Goal: Task Accomplishment & Management: Use online tool/utility

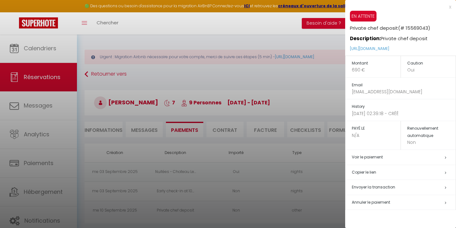
select select "0"
select select "other"
select select "15951"
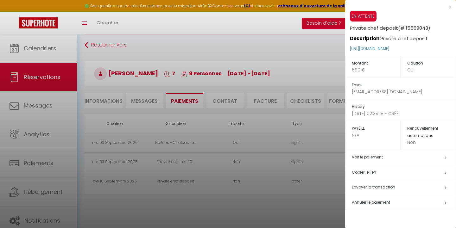
click at [359, 200] on span "Annuler le paiement" at bounding box center [371, 202] width 38 height 5
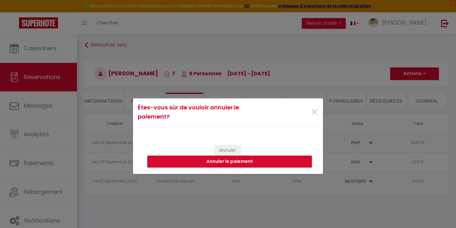
click at [260, 162] on button "Annuler le paiement" at bounding box center [229, 162] width 165 height 12
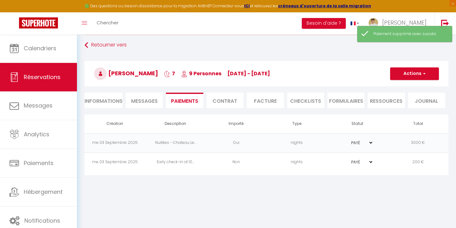
click at [415, 71] on button "Actions" at bounding box center [414, 73] width 49 height 13
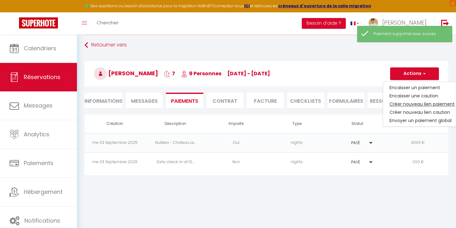
click at [407, 106] on link "Créer nouveau lien paiement" at bounding box center [422, 104] width 78 height 8
select select "nights"
select select "15891"
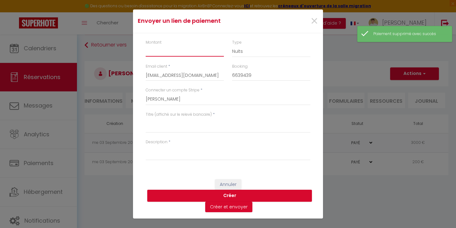
click at [162, 55] on input "Montant" at bounding box center [185, 50] width 78 height 11
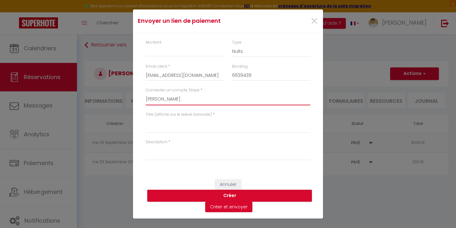
select select "15951"
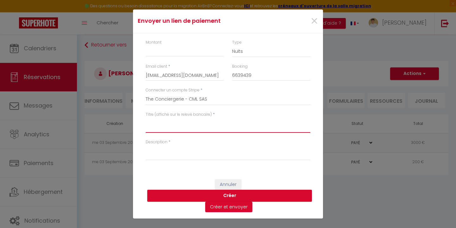
click at [153, 124] on textarea "Titre (affiché sur le relevé bancaire)" at bounding box center [228, 125] width 165 height 15
paste textarea "[PERSON_NAME] [PERSON_NAME]"
type textarea "[PERSON_NAME] [PERSON_NAME]"
paste textarea "private chef deposit"
type textarea "private chef deposit"
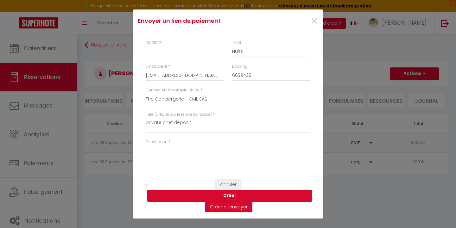
click at [164, 143] on label "Description" at bounding box center [157, 142] width 22 height 6
click at [164, 145] on textarea "Description" at bounding box center [228, 152] width 165 height 15
paste textarea "private chef deposit"
type textarea "private chef deposit"
select select "other"
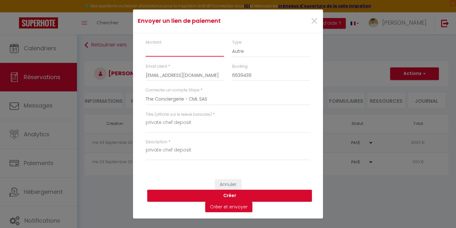
click at [183, 51] on input "Montant" at bounding box center [185, 50] width 78 height 11
type input "345"
click at [207, 195] on button "Créer" at bounding box center [229, 196] width 165 height 12
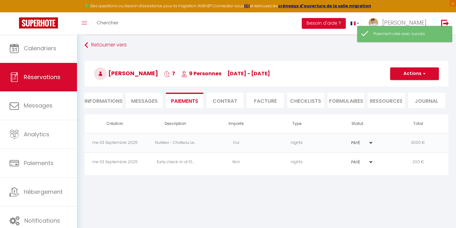
select select "0"
click at [296, 183] on td "other" at bounding box center [297, 181] width 61 height 19
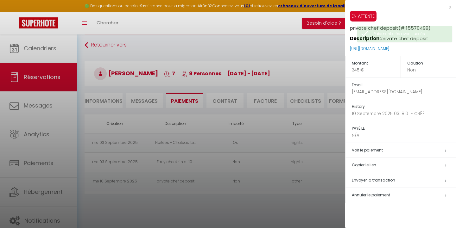
click at [371, 163] on h5 "Copier le lien" at bounding box center [404, 165] width 104 height 7
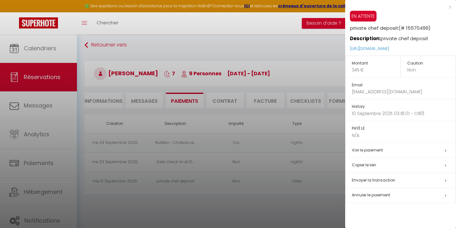
click at [286, 151] on div at bounding box center [228, 114] width 456 height 228
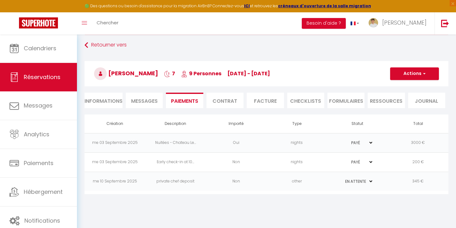
click at [415, 69] on button "Actions" at bounding box center [414, 73] width 49 height 13
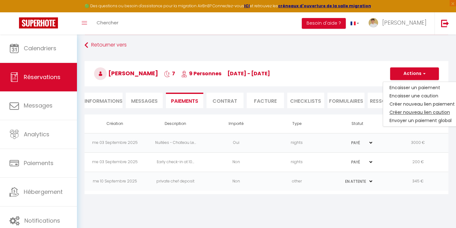
click at [396, 111] on link "Créer nouveau lien caution" at bounding box center [422, 112] width 78 height 8
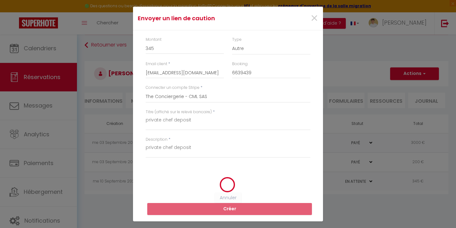
select select "nights"
select select "15891"
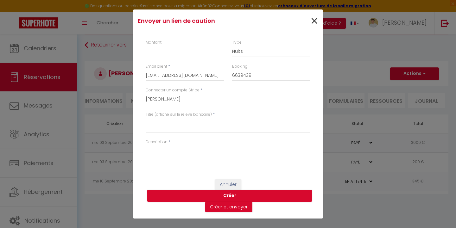
click at [316, 21] on span "×" at bounding box center [314, 21] width 8 height 19
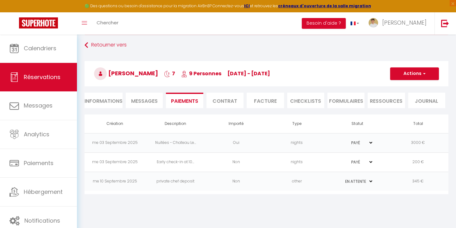
click at [407, 74] on button "Actions" at bounding box center [414, 73] width 49 height 13
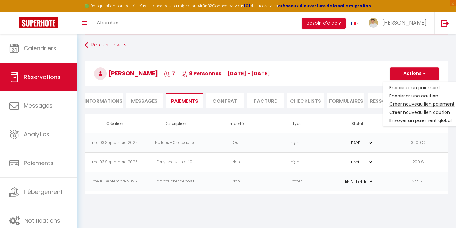
click at [404, 103] on link "Créer nouveau lien paiement" at bounding box center [422, 104] width 78 height 8
type input "[EMAIL_ADDRESS][DOMAIN_NAME]"
type input "6639439"
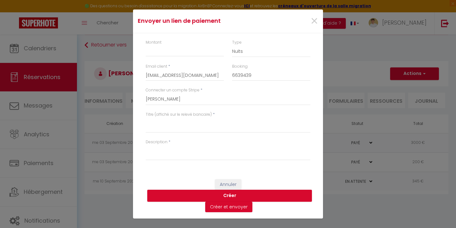
click at [174, 91] on label "Connecter un compte Stripe" at bounding box center [173, 90] width 54 height 6
click at [174, 93] on select "[PERSON_NAME] The Conciergerie - CML SAS" at bounding box center [228, 99] width 165 height 12
select select "15951"
click at [163, 48] on input "Montant" at bounding box center [185, 50] width 78 height 11
type input "345"
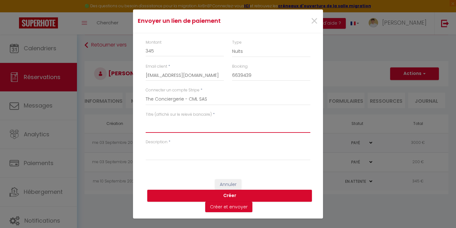
click at [154, 122] on textarea "Titre (affiché sur le relevé bancaire)" at bounding box center [228, 125] width 165 height 15
paste textarea "Private chef payment balance"
type textarea "Private chef payment balance"
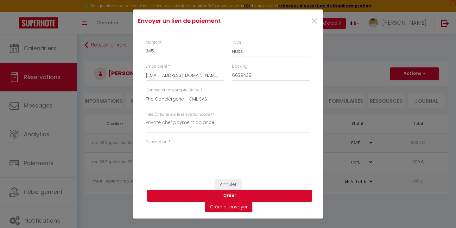
click at [178, 149] on textarea "Description" at bounding box center [228, 152] width 165 height 15
paste textarea "Private chef payment balance"
type textarea "Private chef payment balance"
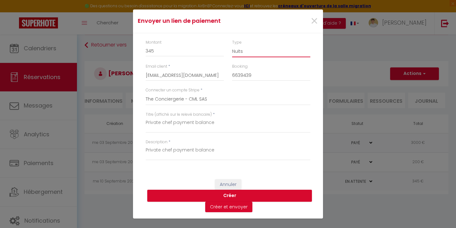
select select "other"
click at [187, 192] on button "Créer" at bounding box center [229, 196] width 165 height 12
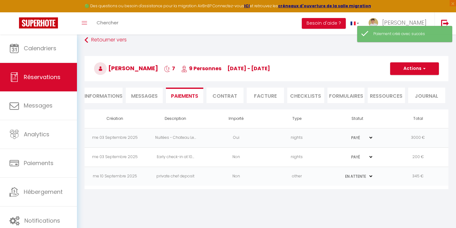
select select "0"
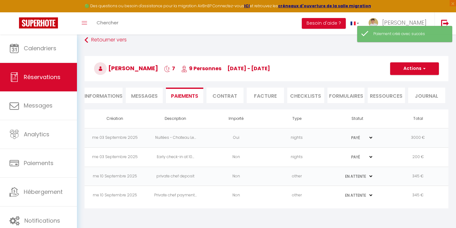
scroll to position [34, 0]
click at [302, 195] on td "other" at bounding box center [297, 195] width 61 height 19
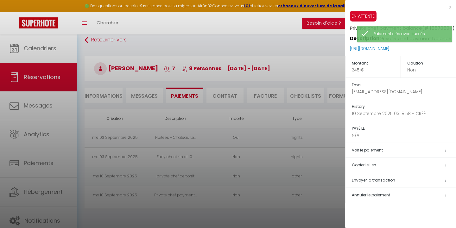
click at [373, 164] on h5 "Copier le lien" at bounding box center [404, 165] width 104 height 7
